Goal: Transaction & Acquisition: Book appointment/travel/reservation

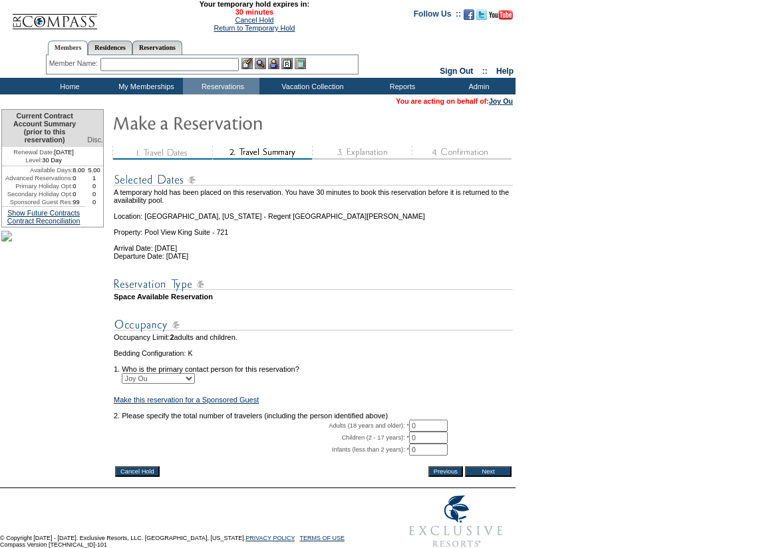
click at [430, 432] on input "0" at bounding box center [428, 426] width 39 height 12
type input "1"
click at [492, 477] on input "Next" at bounding box center [488, 471] width 47 height 11
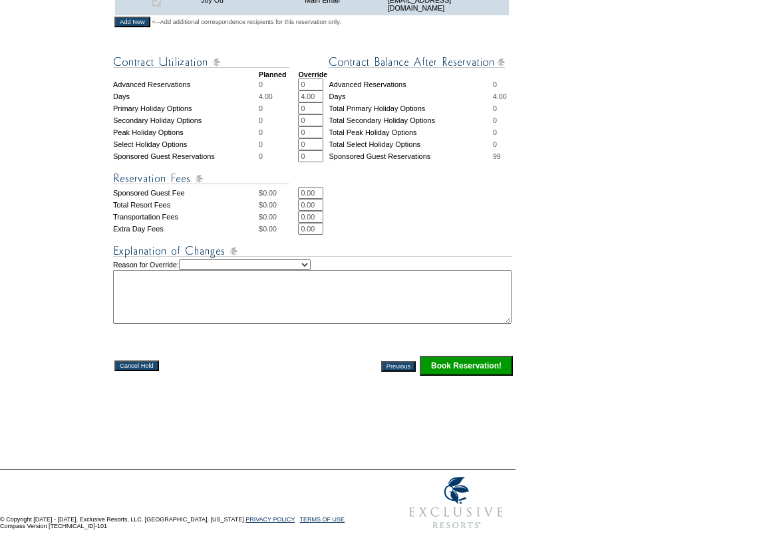
scroll to position [499, 0]
click at [451, 363] on input "Book Reservation!" at bounding box center [466, 366] width 93 height 20
